Goal: Task Accomplishment & Management: Complete application form

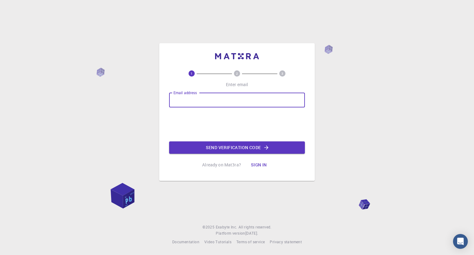
click at [243, 98] on input "Email address" at bounding box center [237, 100] width 136 height 15
type input "[EMAIL_ADDRESS][DOMAIN_NAME]"
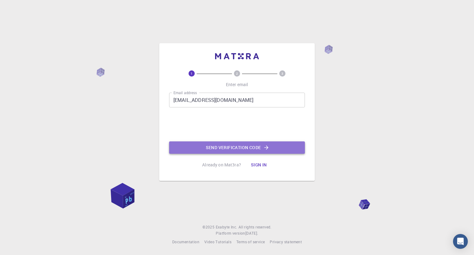
click at [210, 143] on button "Send verification code" at bounding box center [237, 147] width 136 height 12
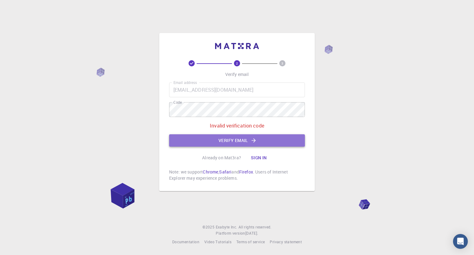
click at [269, 142] on button "Verify email" at bounding box center [237, 140] width 136 height 12
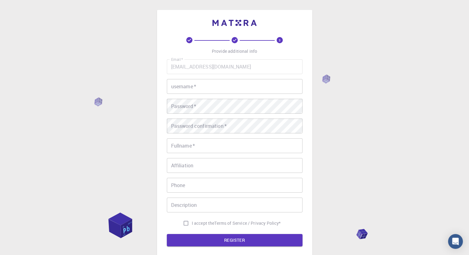
click at [246, 84] on input "username   *" at bounding box center [235, 86] width 136 height 15
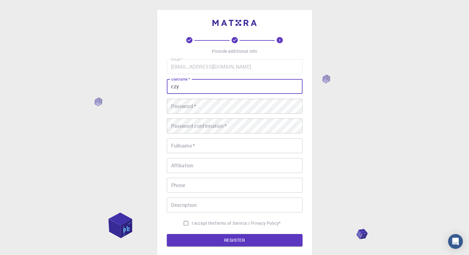
type input "czy"
click at [246, 89] on input "czy" at bounding box center [235, 86] width 136 height 15
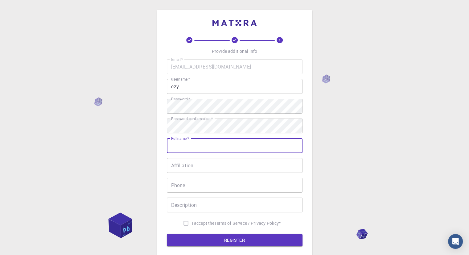
click at [239, 152] on input "Fullname   *" at bounding box center [235, 145] width 136 height 15
type input "[PERSON_NAME]"
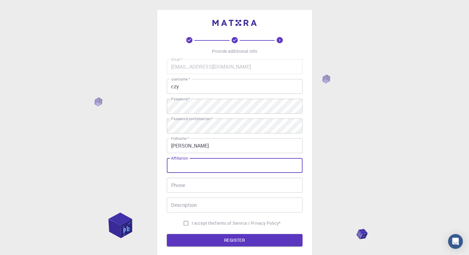
click at [227, 168] on input "Affiliation" at bounding box center [235, 165] width 136 height 15
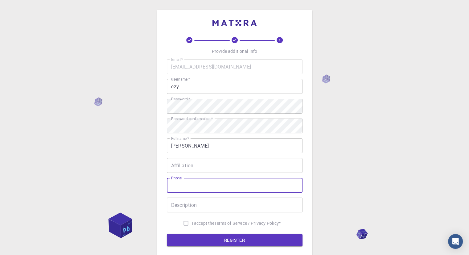
click at [212, 187] on input "Phone" at bounding box center [235, 185] width 136 height 15
click at [188, 224] on input "I accept the Terms of Service / Privacy Policy *" at bounding box center [186, 223] width 12 height 12
checkbox input "true"
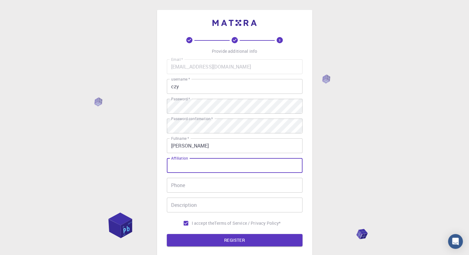
click at [205, 170] on input "Affiliation" at bounding box center [235, 165] width 136 height 15
type input "student"
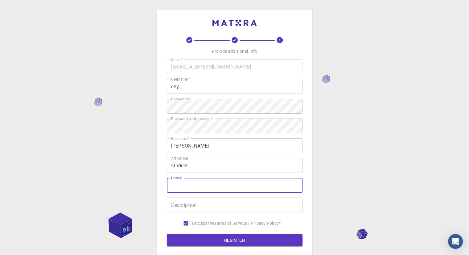
click at [198, 189] on input "Phone" at bounding box center [235, 185] width 136 height 15
type input "09770561722"
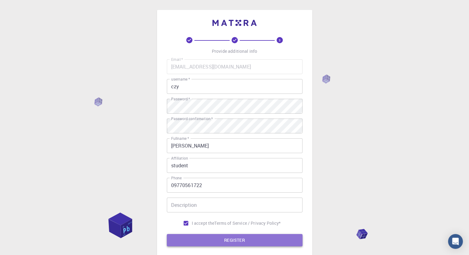
click at [199, 235] on button "REGISTER" at bounding box center [235, 240] width 136 height 12
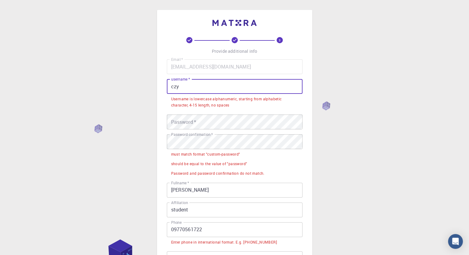
click at [210, 89] on input "czy" at bounding box center [235, 86] width 136 height 15
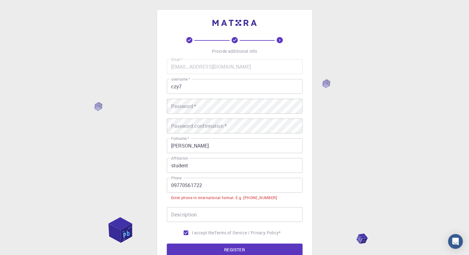
click at [338, 111] on div "3 Provide additional info Email   * [EMAIL_ADDRESS][DOMAIN_NAME] Email   * user…" at bounding box center [234, 162] width 469 height 324
click at [211, 246] on form "Email   * [EMAIL_ADDRESS][DOMAIN_NAME] Email   * username   * czy7 username   *…" at bounding box center [235, 157] width 136 height 197
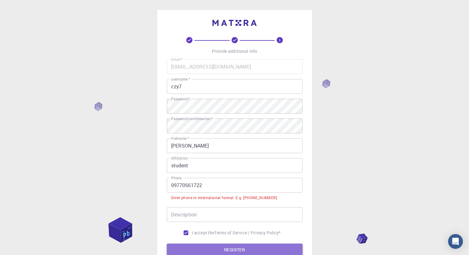
click at [211, 246] on button "REGISTER" at bounding box center [235, 249] width 136 height 12
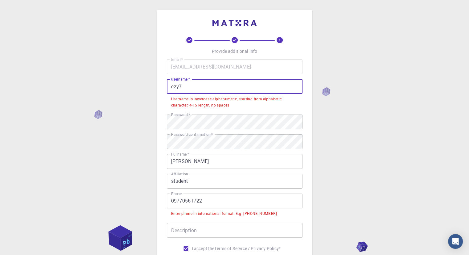
click at [210, 89] on input "czy7" at bounding box center [235, 86] width 136 height 15
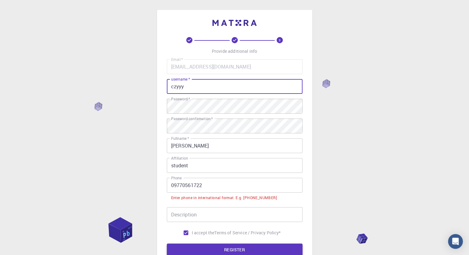
type input "czyyy"
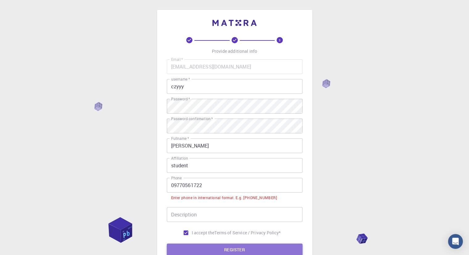
click at [229, 246] on button "REGISTER" at bounding box center [235, 249] width 136 height 12
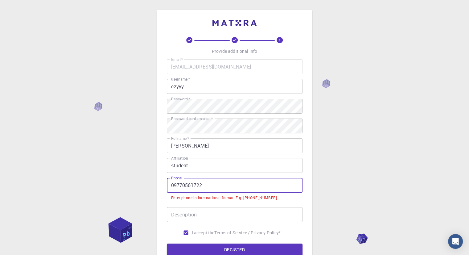
click at [220, 178] on input "09770561722" at bounding box center [235, 185] width 136 height 15
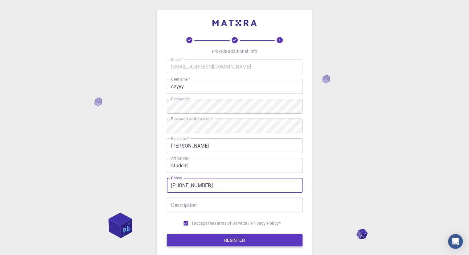
type input "[PHONE_NUMBER]"
click at [209, 241] on button "REGISTER" at bounding box center [235, 240] width 136 height 12
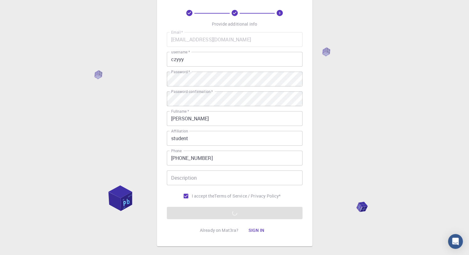
scroll to position [27, 0]
